Goal: Information Seeking & Learning: Learn about a topic

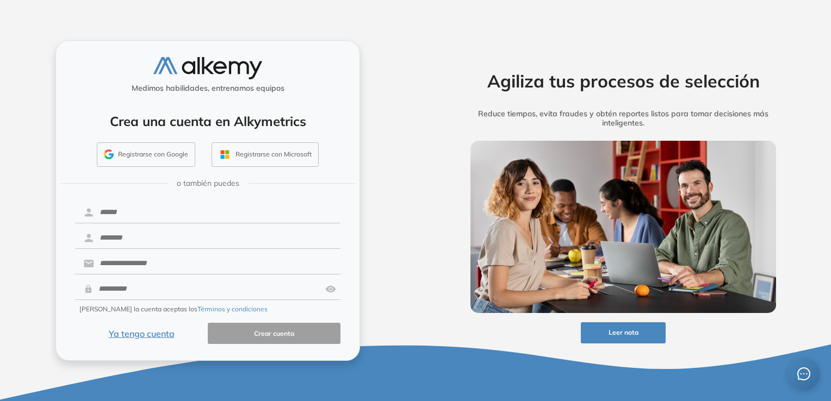
click at [142, 333] on button "Ya tengo cuenta" at bounding box center [141, 333] width 133 height 21
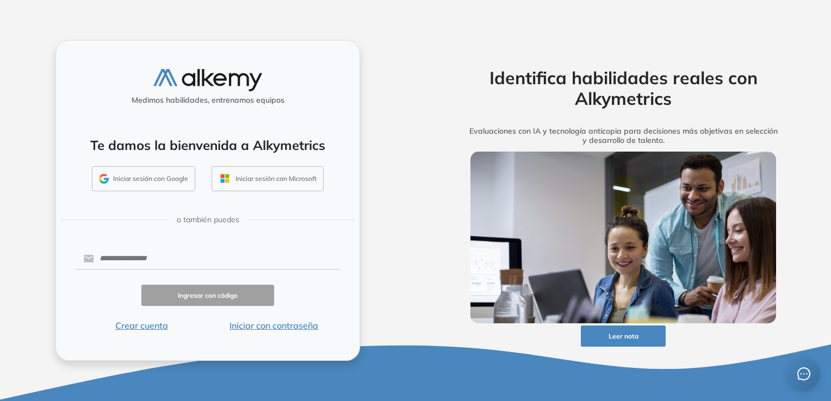
click at [255, 327] on button "Iniciar con contraseña" at bounding box center [274, 325] width 133 height 13
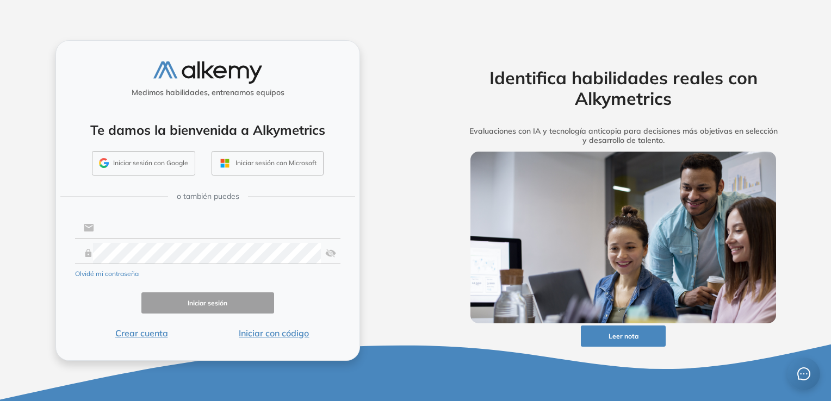
type input "**********"
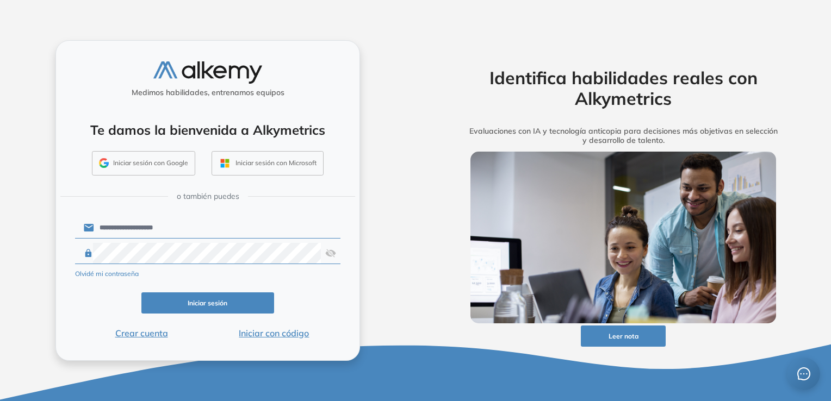
click at [200, 303] on button "Iniciar sesión" at bounding box center [207, 303] width 133 height 21
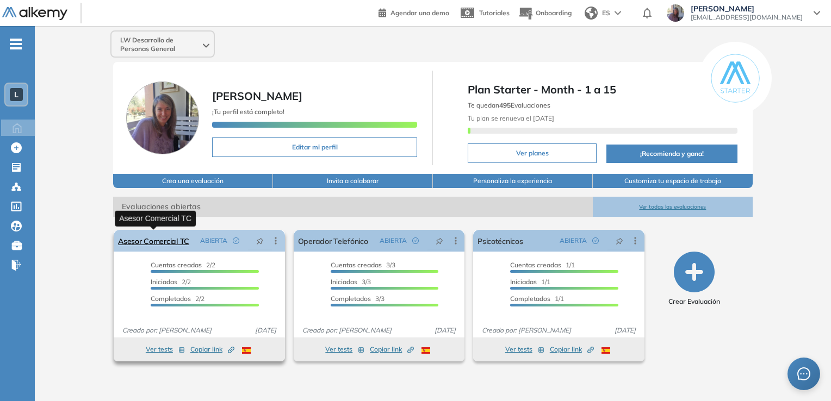
click at [163, 240] on link "Asesor Comercial TC" at bounding box center [153, 241] width 71 height 22
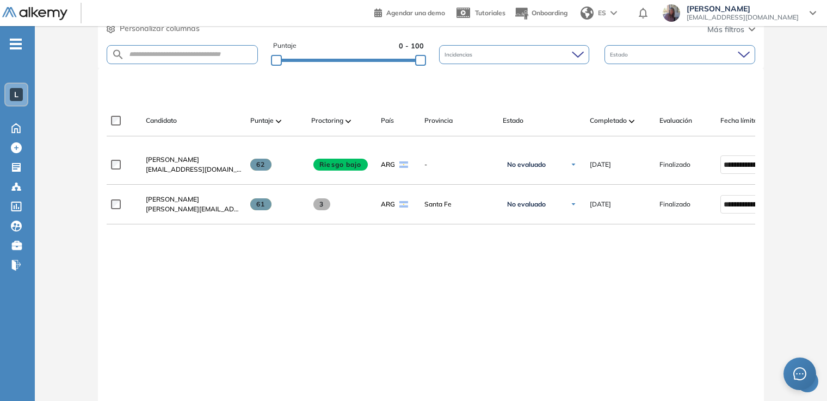
scroll to position [265, 0]
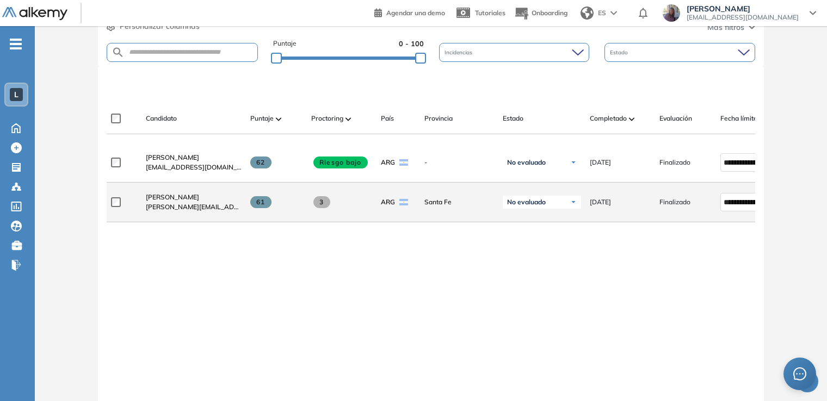
click at [320, 206] on span "3" at bounding box center [321, 202] width 17 height 12
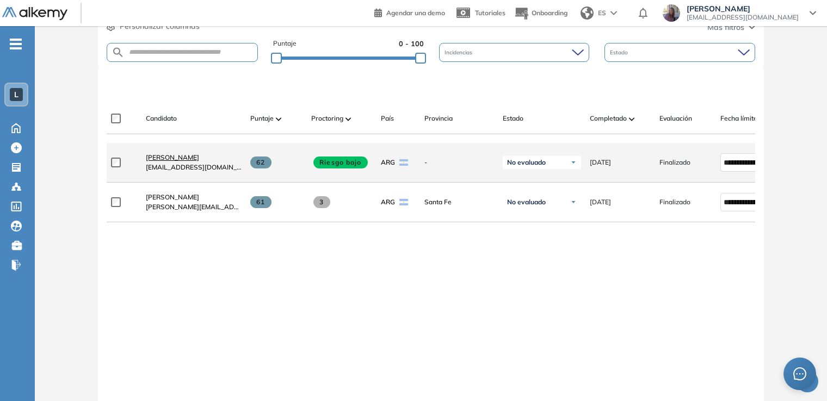
click at [165, 158] on span "[PERSON_NAME]" at bounding box center [172, 157] width 53 height 8
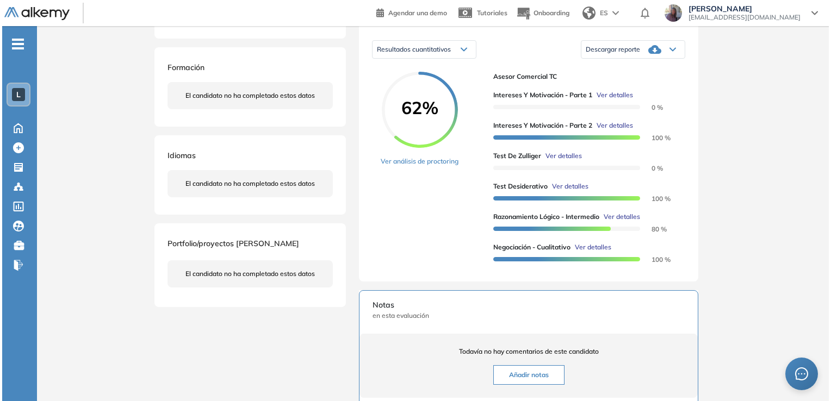
scroll to position [172, 0]
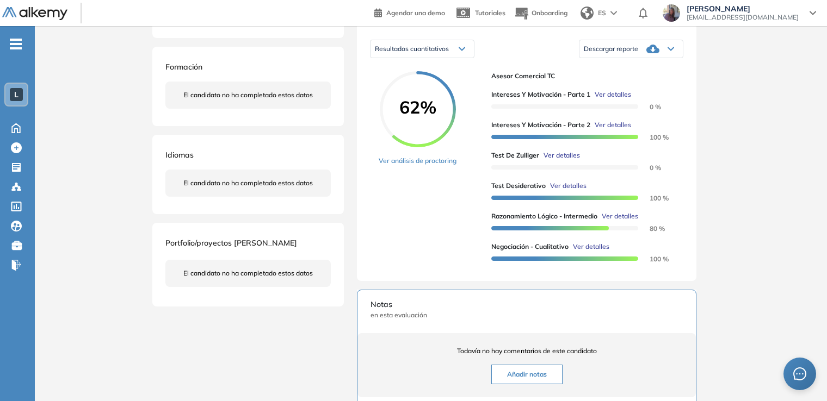
click at [616, 100] on span "Ver detalles" at bounding box center [612, 95] width 36 height 10
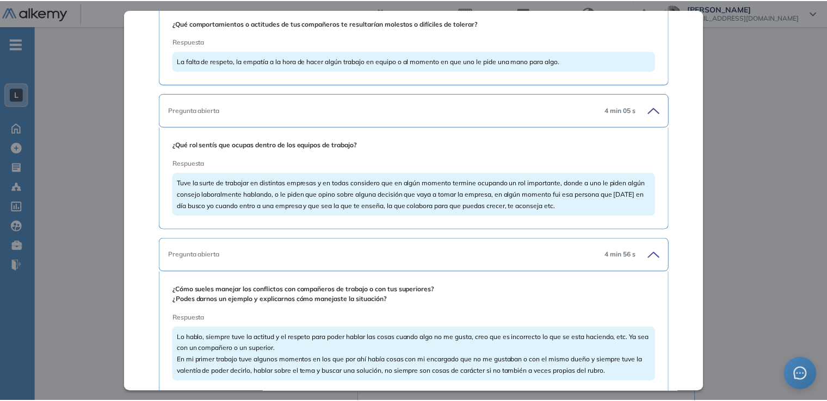
scroll to position [4319, 0]
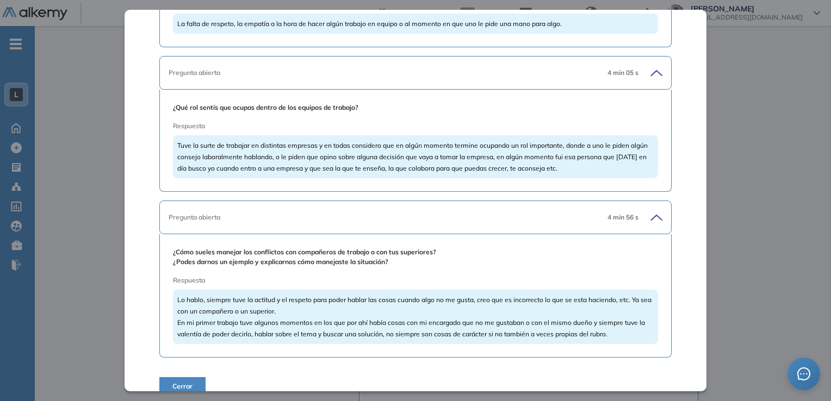
click at [172, 381] on div "Intereses y Motivación - Parte 1 Cuestionarios Integrador Idiomas Objetivos Rec…" at bounding box center [416, 200] width 582 height 381
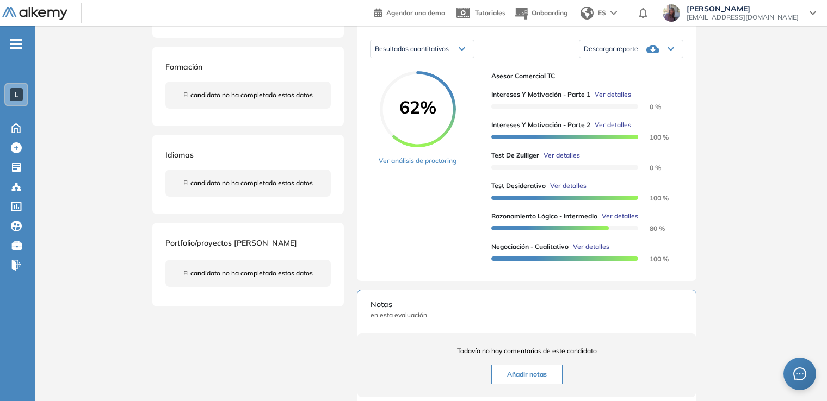
click at [824, 198] on div "Inicio Alkymetrics Evaluaciones Dashboard Candidato Intereses y Motivación - Pa…" at bounding box center [431, 211] width 792 height 715
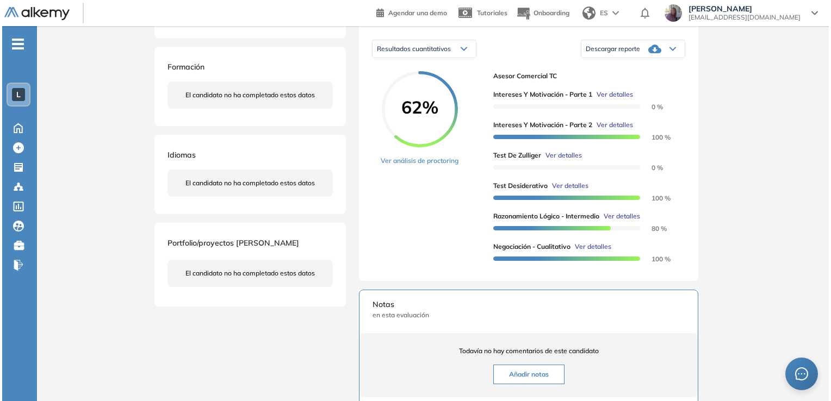
scroll to position [3886, 0]
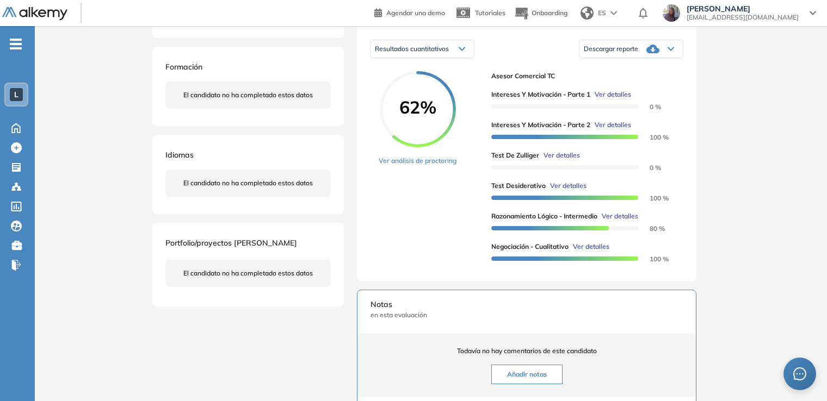
click at [605, 130] on span "Ver detalles" at bounding box center [612, 125] width 36 height 10
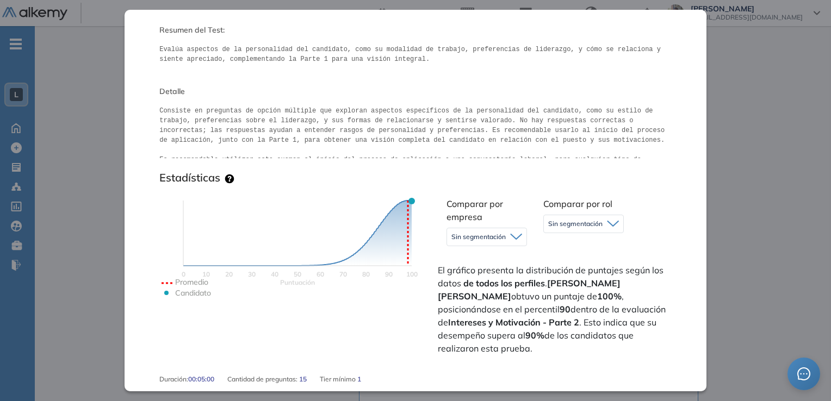
scroll to position [41, 0]
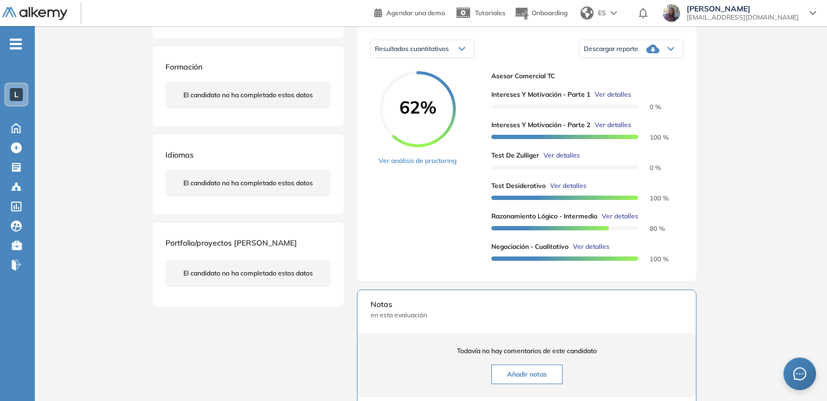
click at [753, 154] on div "Inicio Alkymetrics Evaluaciones Dashboard Candidato Intereses y Motivación - Pa…" at bounding box center [431, 211] width 792 height 715
click at [555, 160] on span "Ver detalles" at bounding box center [561, 156] width 36 height 10
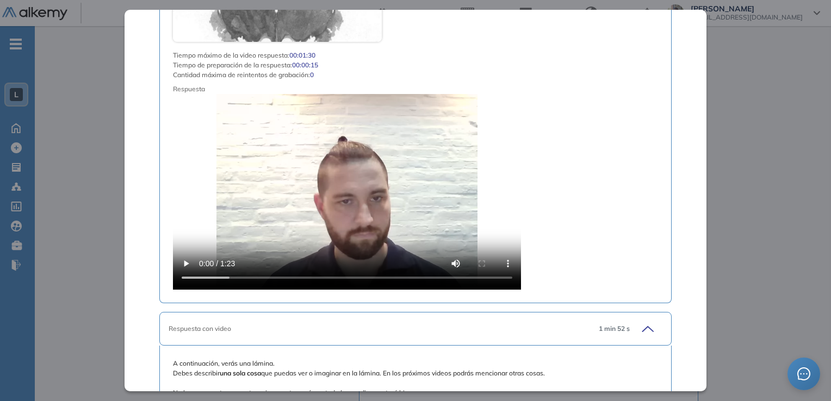
scroll to position [1874, 0]
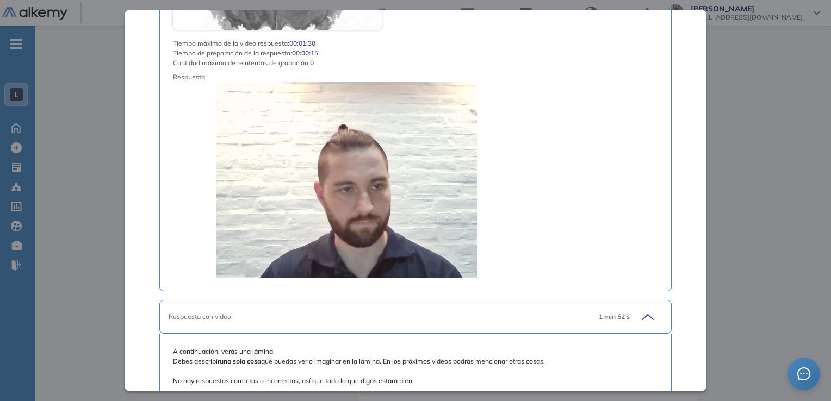
click at [346, 154] on video at bounding box center [347, 180] width 348 height 196
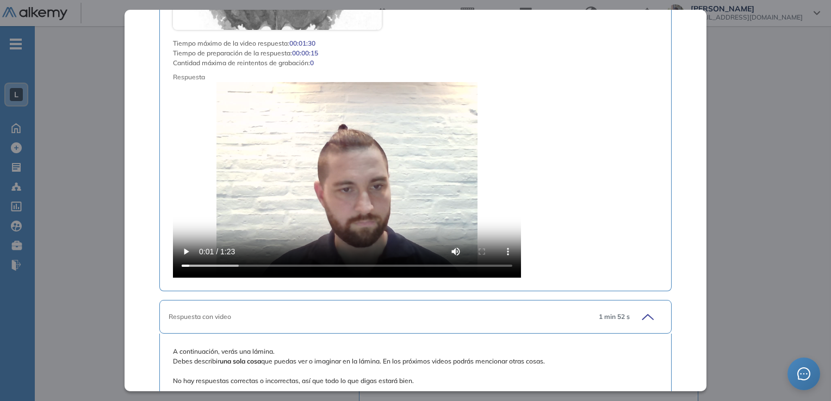
click at [346, 154] on video at bounding box center [347, 180] width 348 height 196
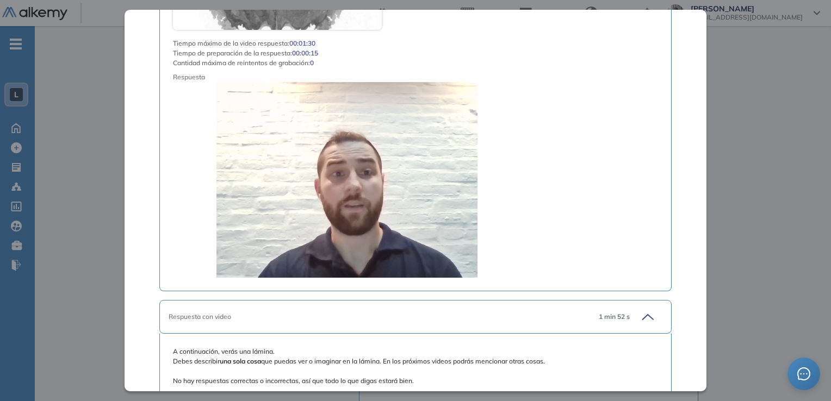
click at [346, 154] on video at bounding box center [347, 180] width 348 height 196
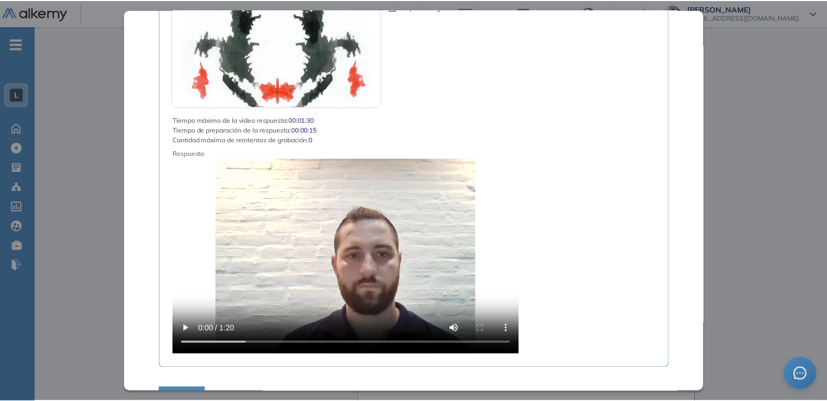
scroll to position [5116, 0]
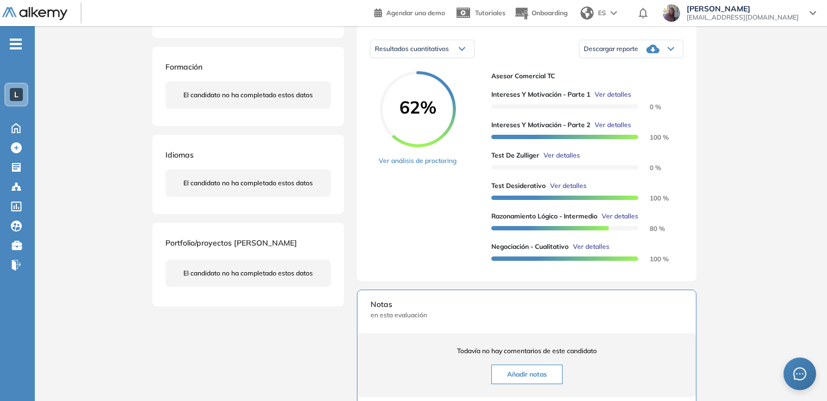
click at [766, 320] on div "Inicio Alkymetrics Evaluaciones Dashboard Candidato Test [PERSON_NAME] Proyecti…" at bounding box center [431, 211] width 792 height 715
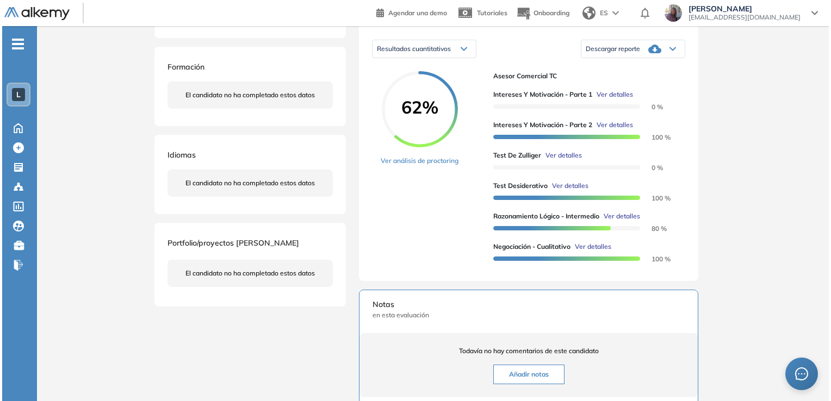
scroll to position [4682, 0]
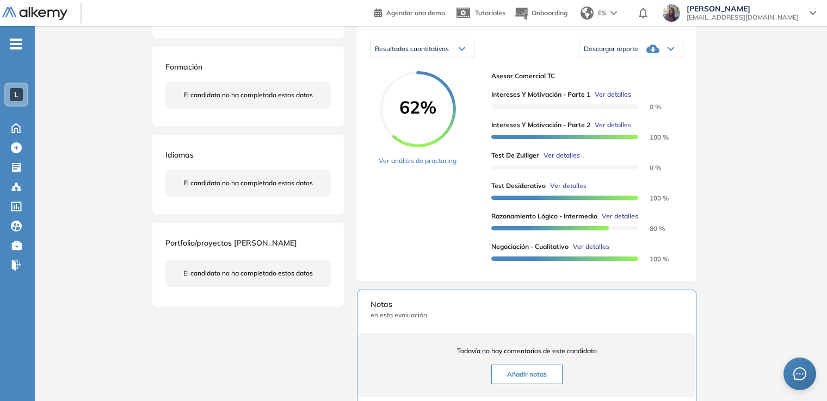
click at [571, 191] on span "Ver detalles" at bounding box center [568, 186] width 36 height 10
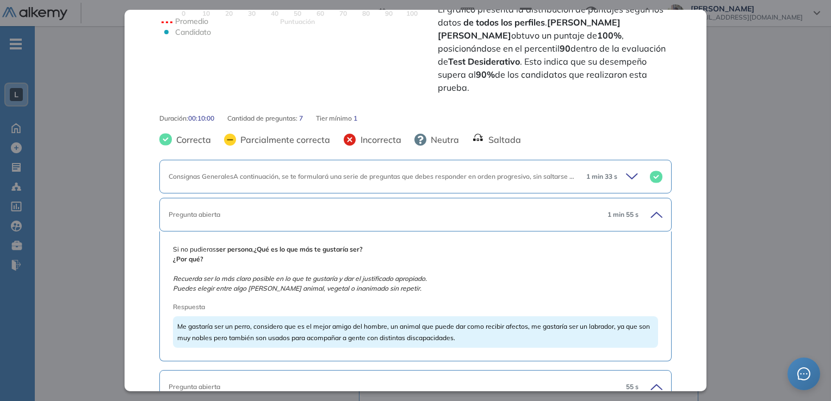
scroll to position [355, 0]
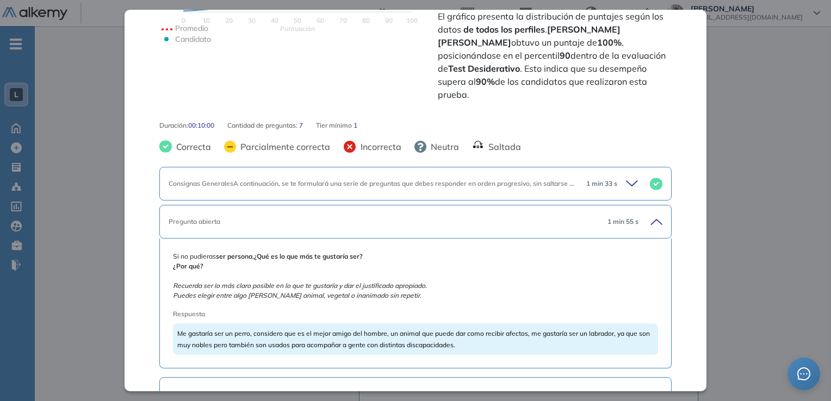
click at [626, 176] on icon at bounding box center [633, 183] width 15 height 15
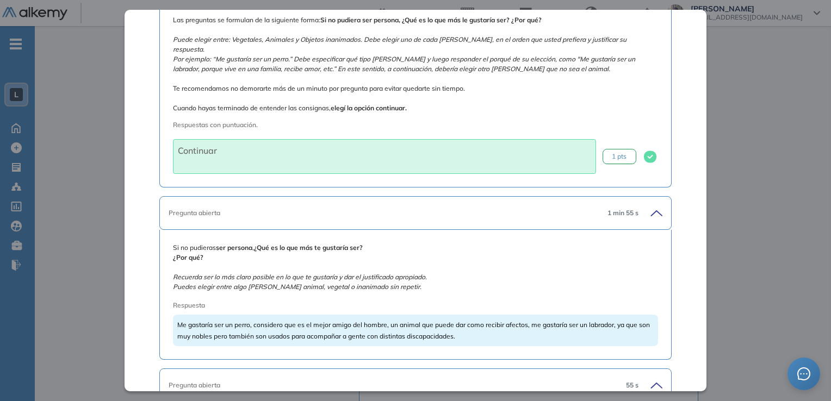
scroll to position [603, 0]
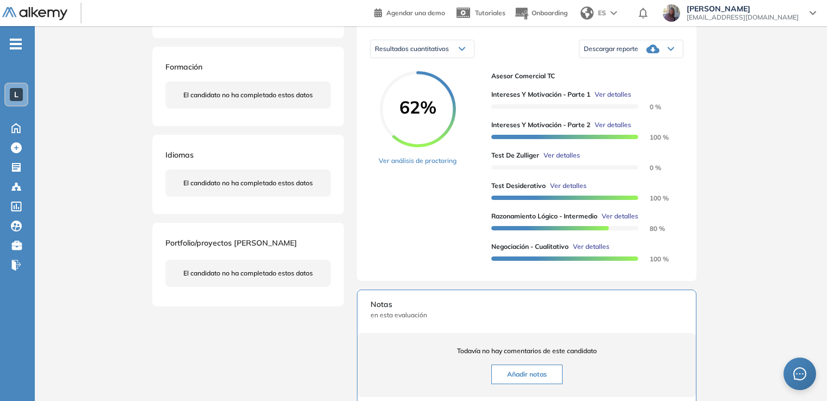
click at [748, 153] on div "Inicio Alkymetrics Evaluaciones Dashboard Candidato Test Desiderativo Proyectiv…" at bounding box center [431, 211] width 792 height 715
click at [623, 221] on span "Ver detalles" at bounding box center [620, 217] width 36 height 10
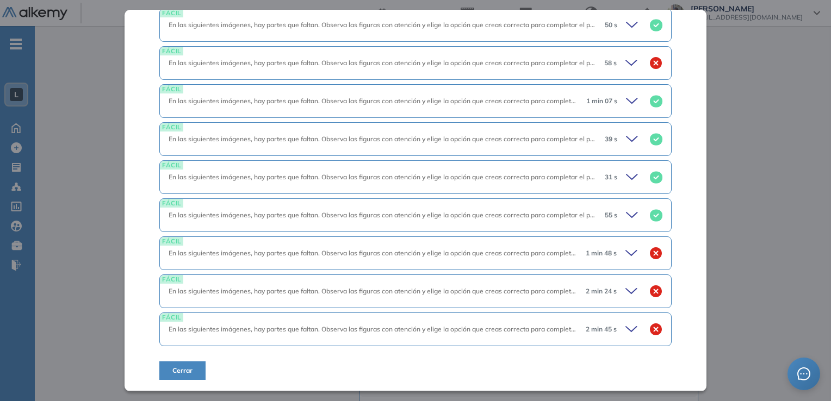
scroll to position [683, 0]
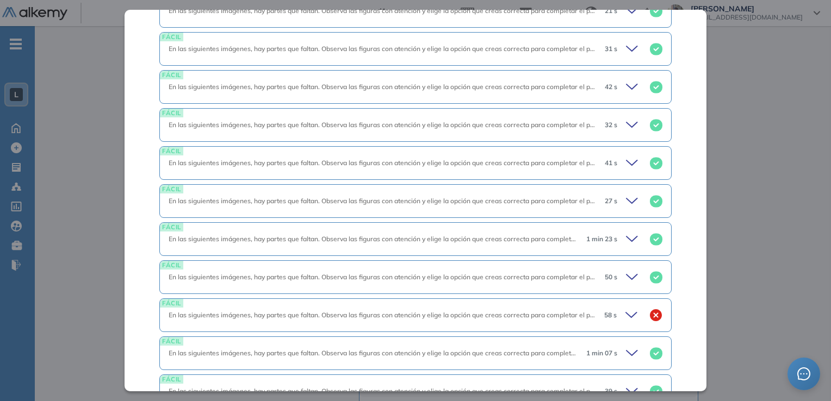
click at [625, 308] on icon at bounding box center [632, 315] width 15 height 15
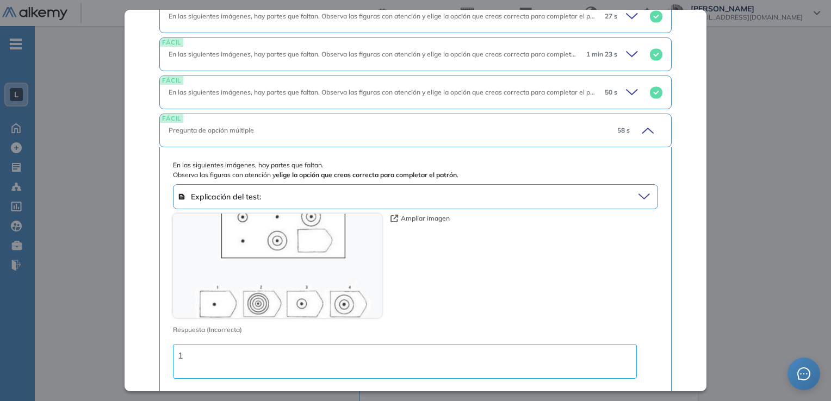
scroll to position [872, 0]
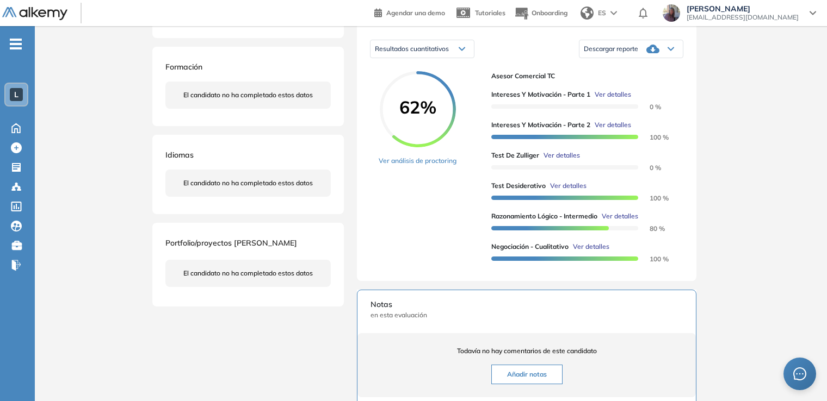
click at [757, 242] on div "Inicio Alkymetrics Evaluaciones Dashboard Candidato Razonamiento Lógico - Inter…" at bounding box center [431, 211] width 792 height 715
click at [595, 252] on span "Ver detalles" at bounding box center [591, 247] width 36 height 10
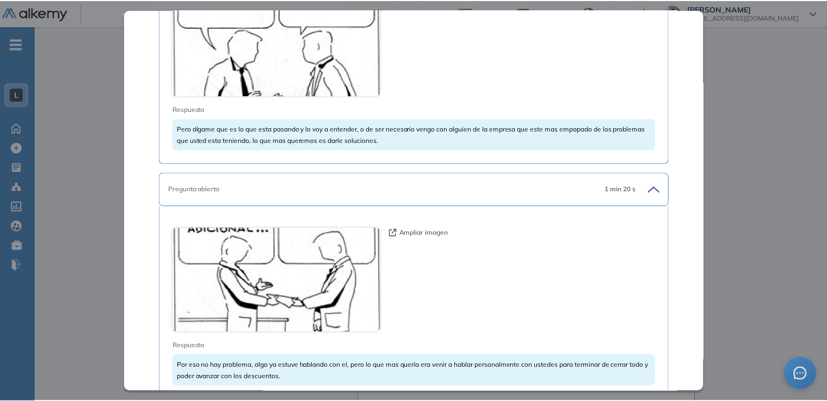
scroll to position [6773, 0]
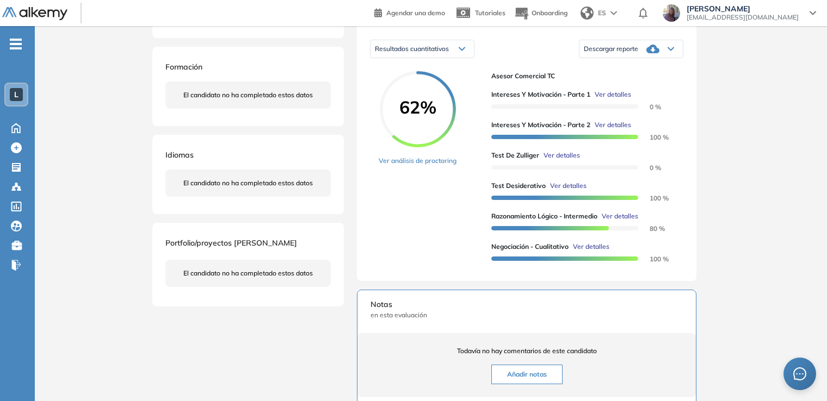
click at [792, 184] on div "Inicio Alkymetrics Evaluaciones Dashboard Candidato Negociación - Cualitativo P…" at bounding box center [431, 211] width 792 height 715
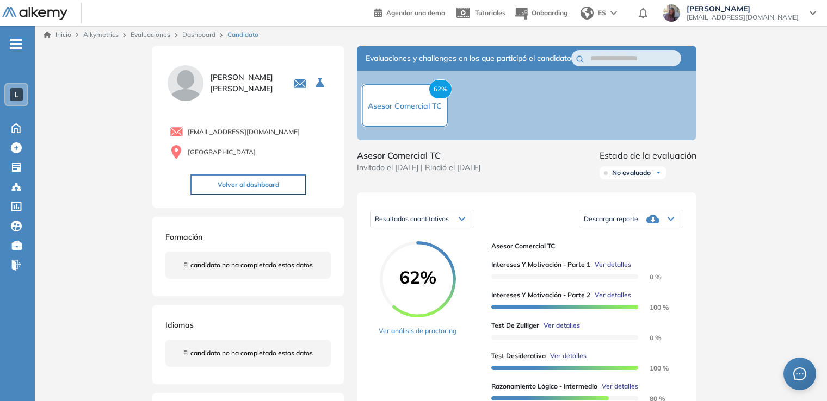
scroll to position [0, 0]
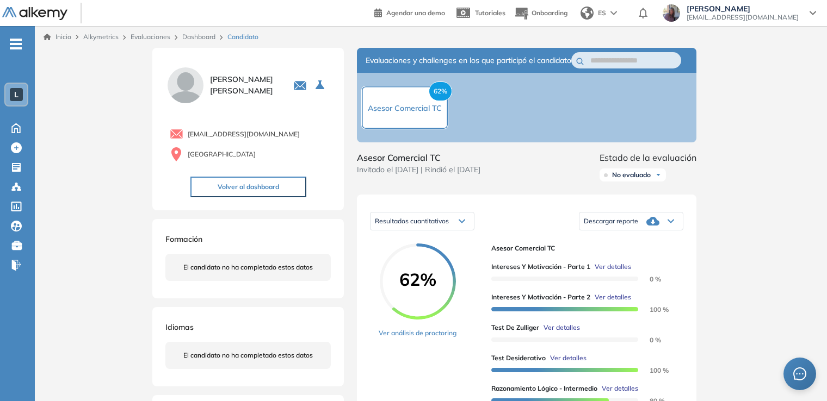
click at [250, 182] on button "Volver al dashboard" at bounding box center [248, 187] width 116 height 21
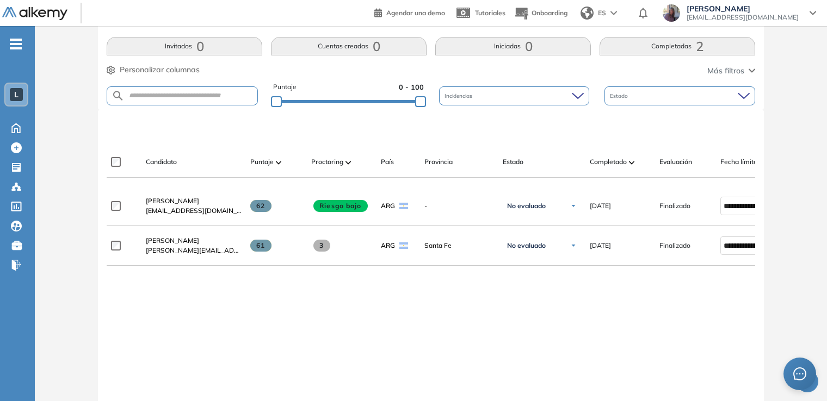
scroll to position [242, 0]
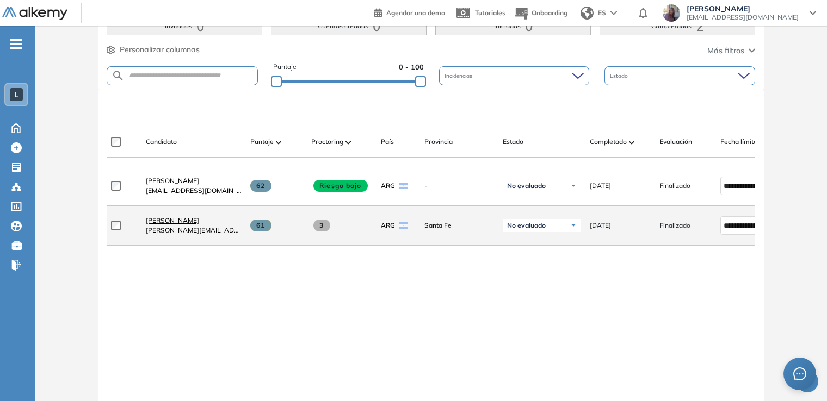
click at [155, 221] on span "[PERSON_NAME]" at bounding box center [172, 220] width 53 height 8
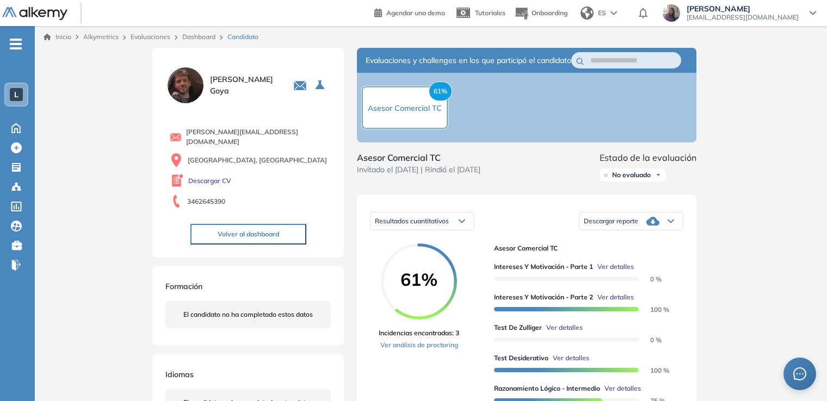
click at [624, 272] on span "Ver detalles" at bounding box center [615, 267] width 36 height 10
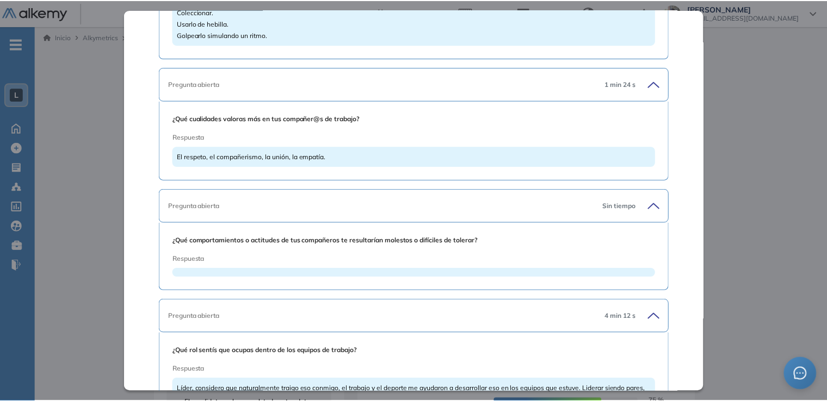
scroll to position [4227, 0]
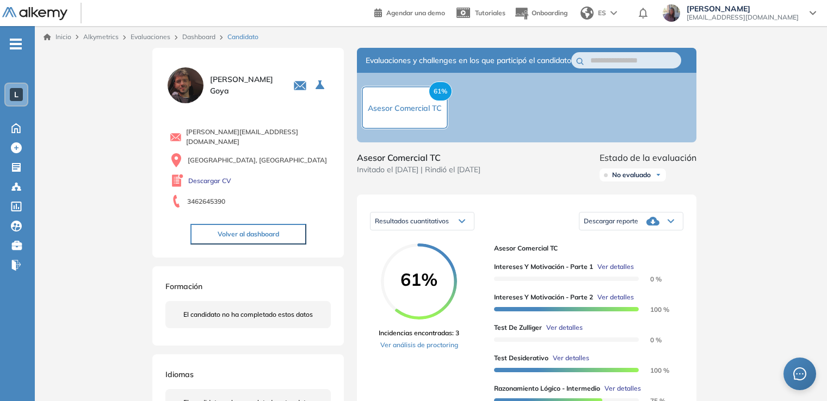
click at [760, 271] on div "Inicio Alkymetrics Evaluaciones Dashboard Candidato Intereses y Motivación - Pa…" at bounding box center [431, 383] width 792 height 715
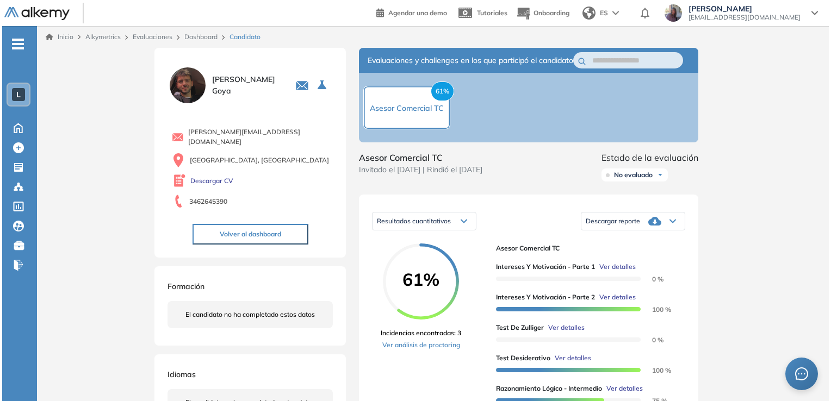
scroll to position [3794, 0]
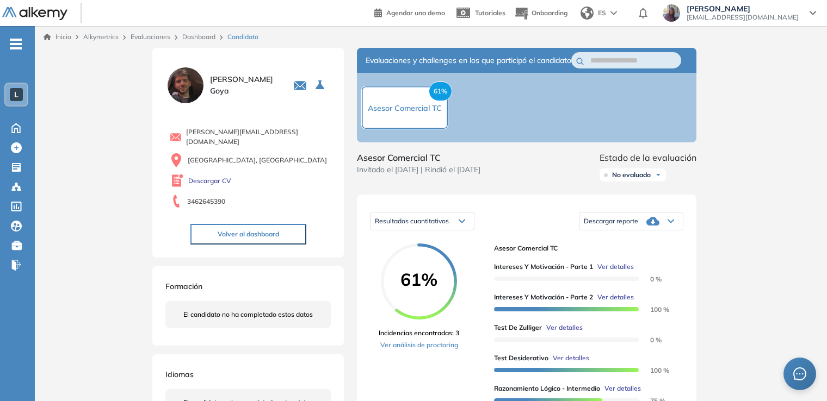
click at [609, 302] on span "Ver detalles" at bounding box center [615, 298] width 36 height 10
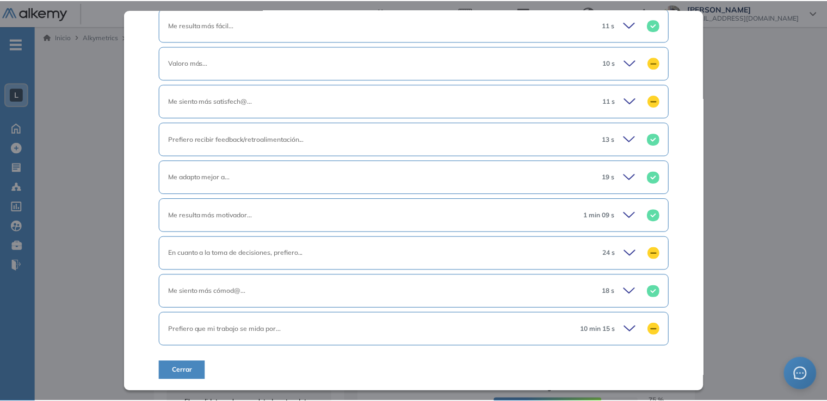
scroll to position [728, 0]
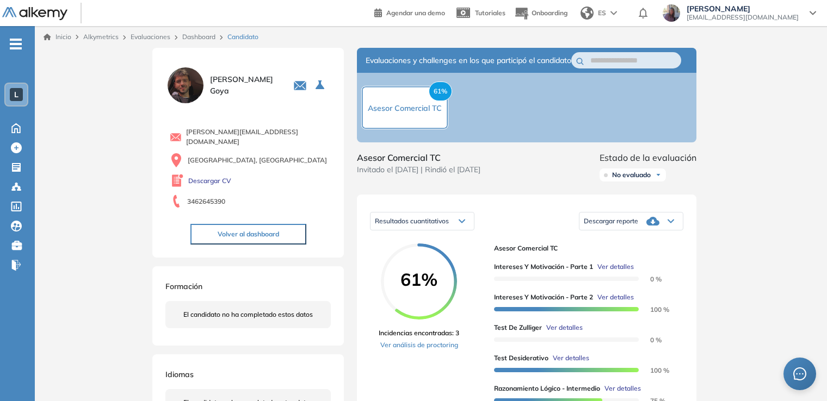
click at [757, 235] on div "Inicio Alkymetrics Evaluaciones Dashboard Candidato Intereses y Motivación - Pa…" at bounding box center [431, 383] width 792 height 715
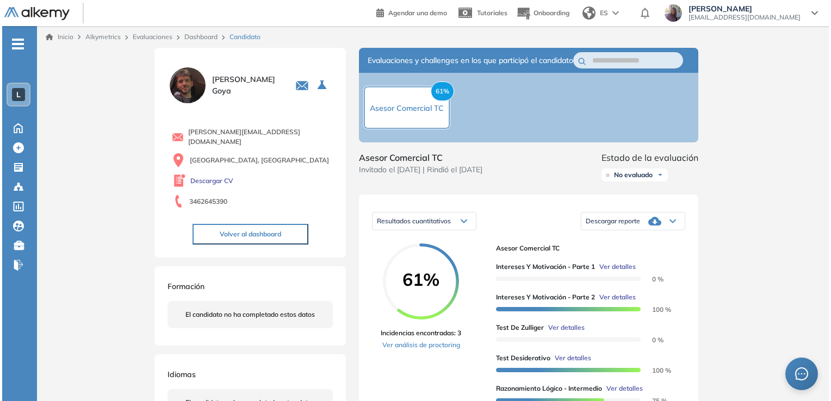
scroll to position [294, 0]
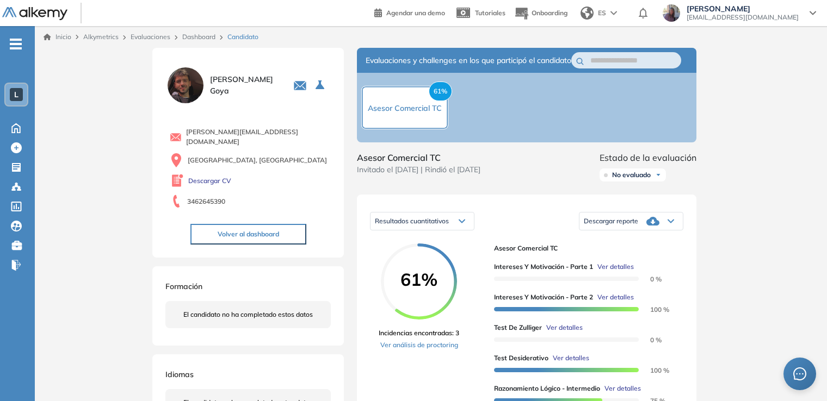
click at [568, 333] on span "Ver detalles" at bounding box center [564, 328] width 36 height 10
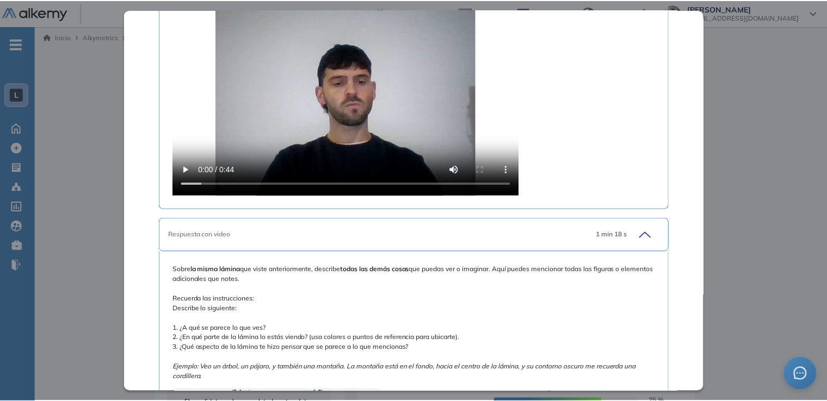
scroll to position [5034, 0]
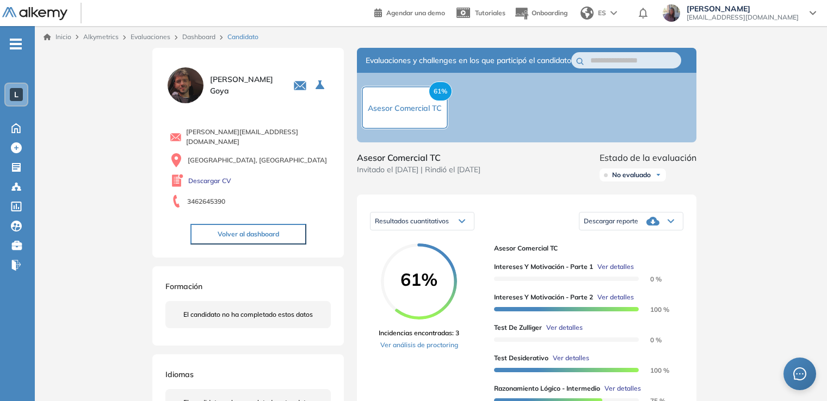
click at [754, 237] on div "Inicio Alkymetrics Evaluaciones Dashboard Candidato Test [PERSON_NAME] Proyecti…" at bounding box center [431, 383] width 792 height 715
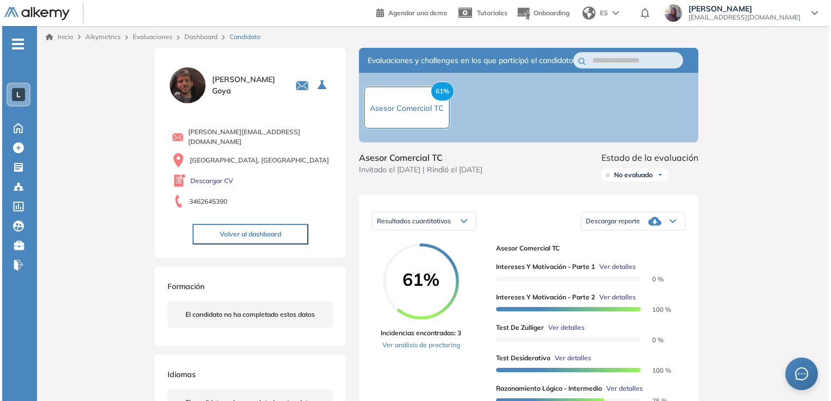
scroll to position [4601, 0]
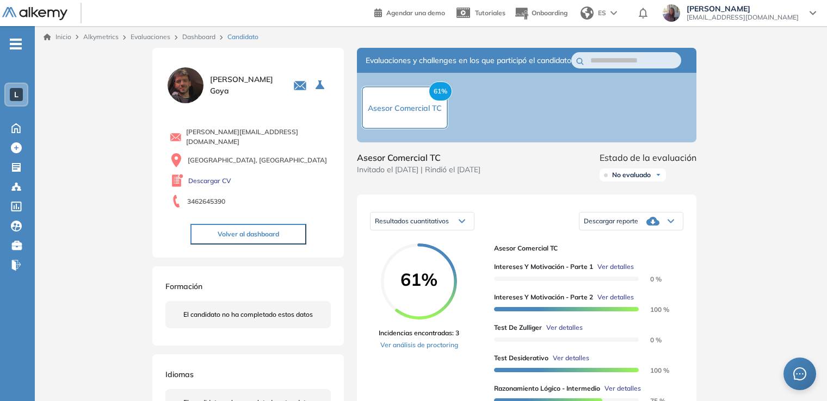
click at [573, 363] on span "Ver detalles" at bounding box center [571, 359] width 36 height 10
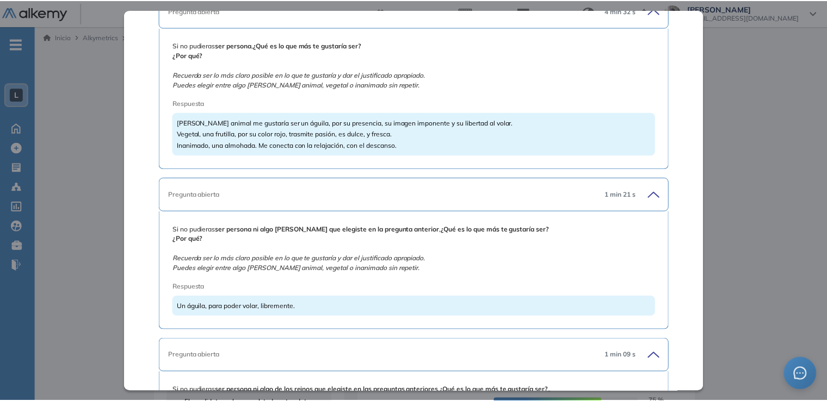
scroll to position [555, 0]
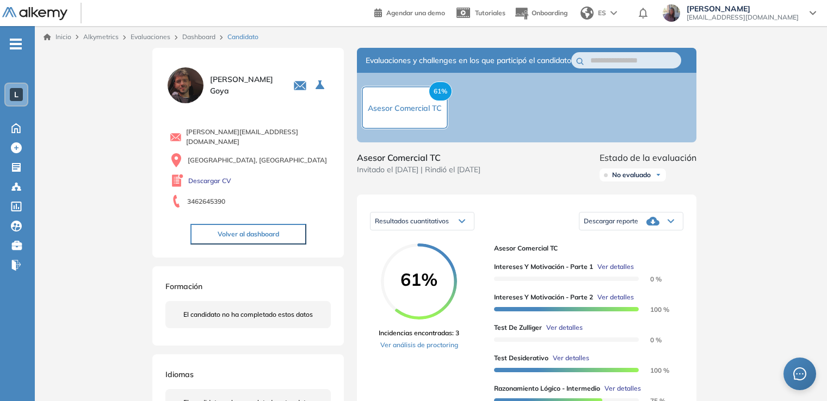
click at [748, 196] on div "Inicio Alkymetrics Evaluaciones Dashboard Candidato Test Desiderativo Proyectiv…" at bounding box center [431, 383] width 792 height 715
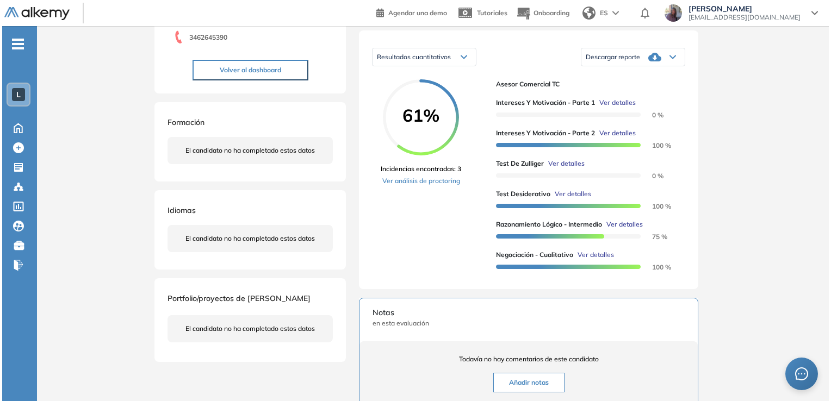
scroll to position [172, 0]
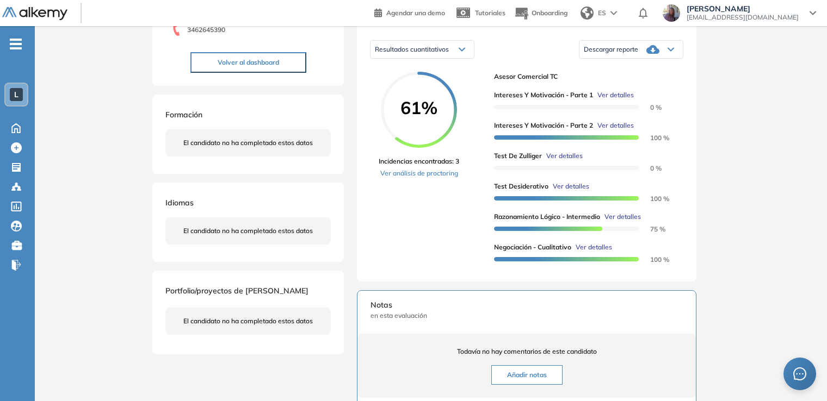
click at [587, 252] on span "Ver detalles" at bounding box center [593, 248] width 36 height 10
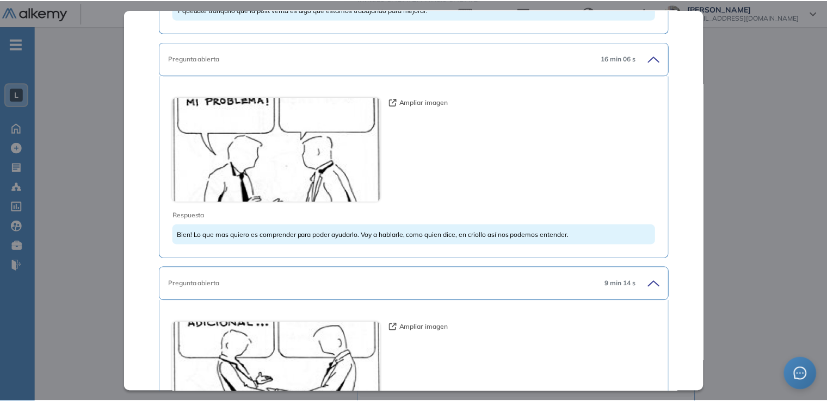
scroll to position [6589, 0]
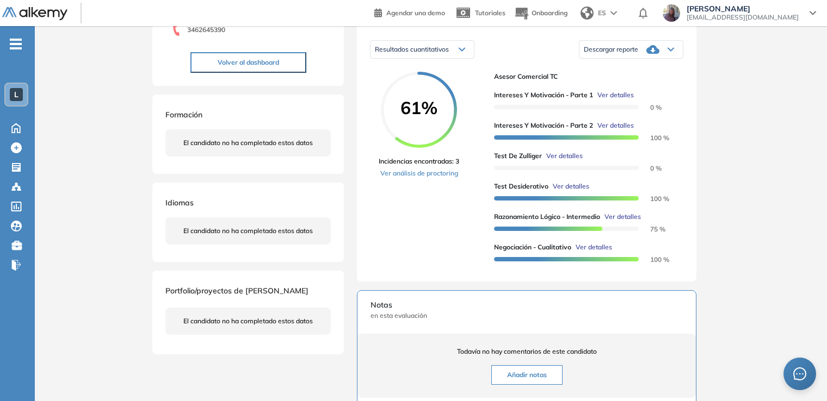
click at [789, 265] on div "Inicio Alkymetrics Evaluaciones Dashboard Candidato Negociación - Cualitativo P…" at bounding box center [431, 211] width 792 height 715
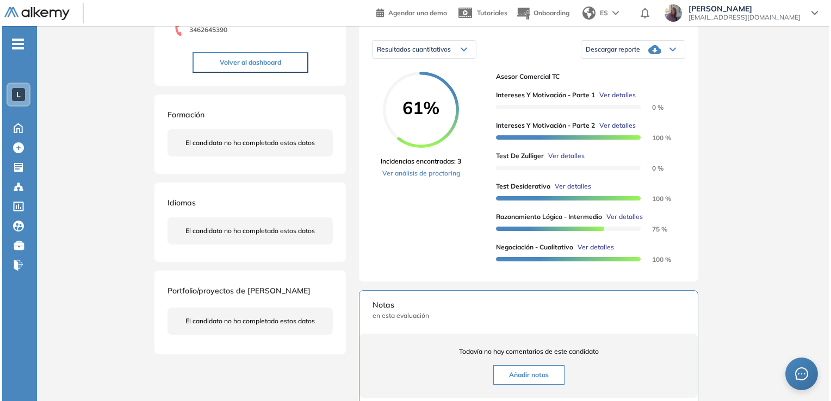
scroll to position [6155, 0]
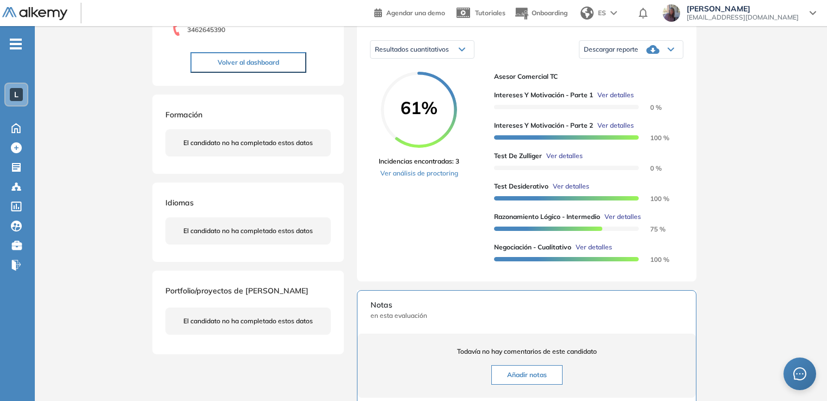
click at [574, 191] on span "Ver detalles" at bounding box center [571, 187] width 36 height 10
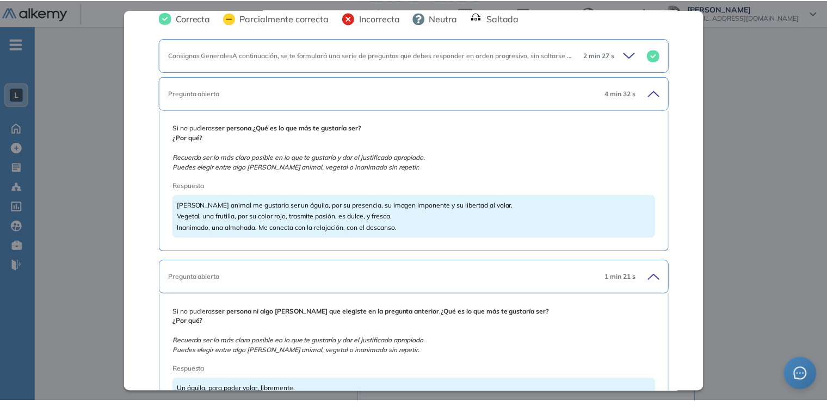
scroll to position [0, 0]
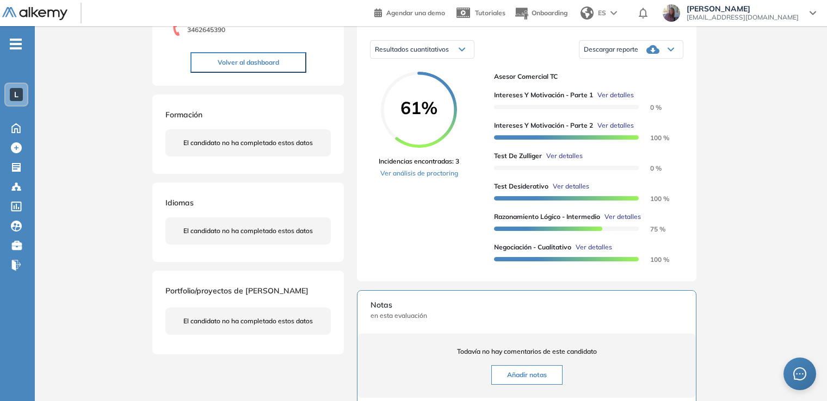
click at [759, 194] on div "Inicio Alkymetrics Evaluaciones Dashboard Candidato Test Desiderativo Proyectiv…" at bounding box center [431, 211] width 792 height 715
click at [254, 55] on button "Volver al dashboard" at bounding box center [248, 62] width 116 height 21
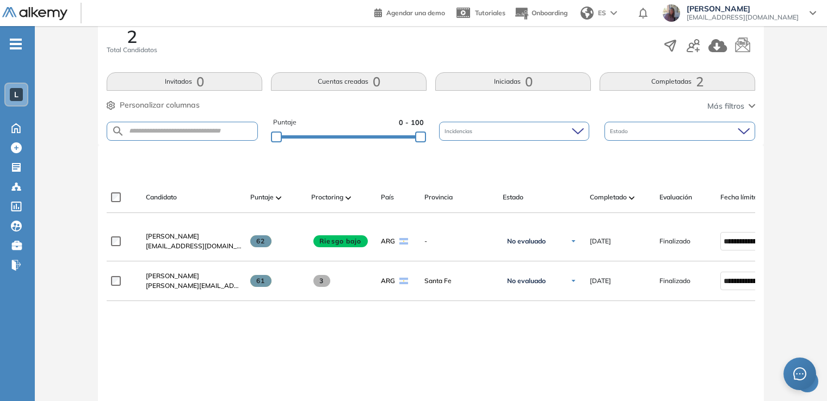
scroll to position [209, 0]
